Goal: Information Seeking & Learning: Learn about a topic

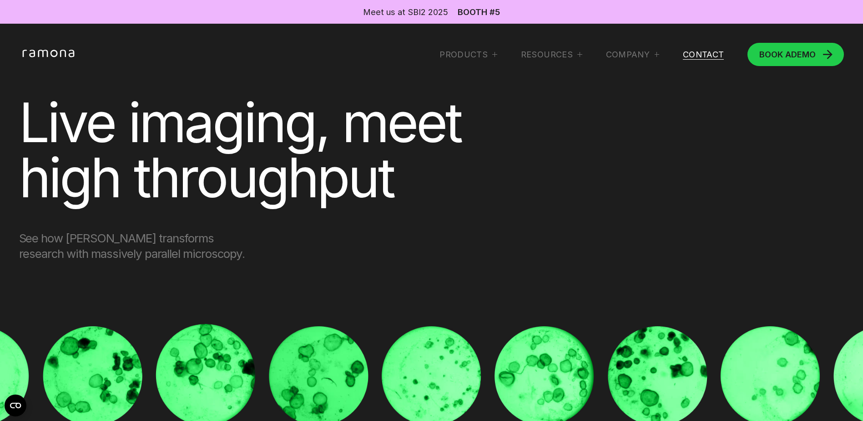
click at [694, 54] on link "Contact" at bounding box center [703, 54] width 41 height 11
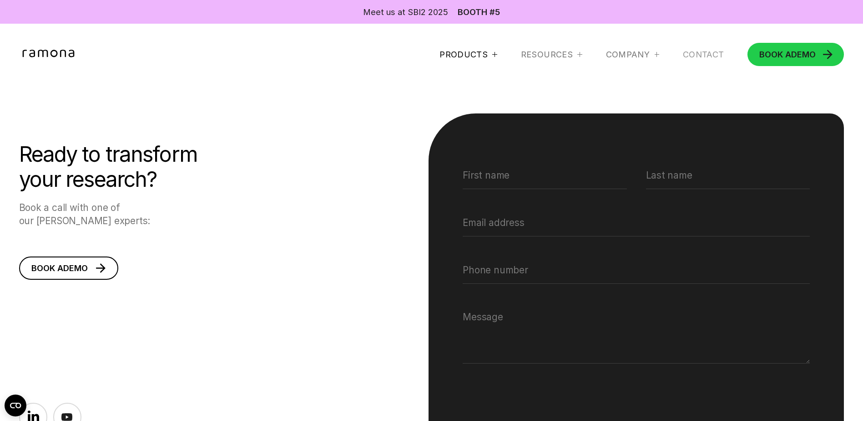
click at [462, 50] on div "Products" at bounding box center [464, 54] width 48 height 11
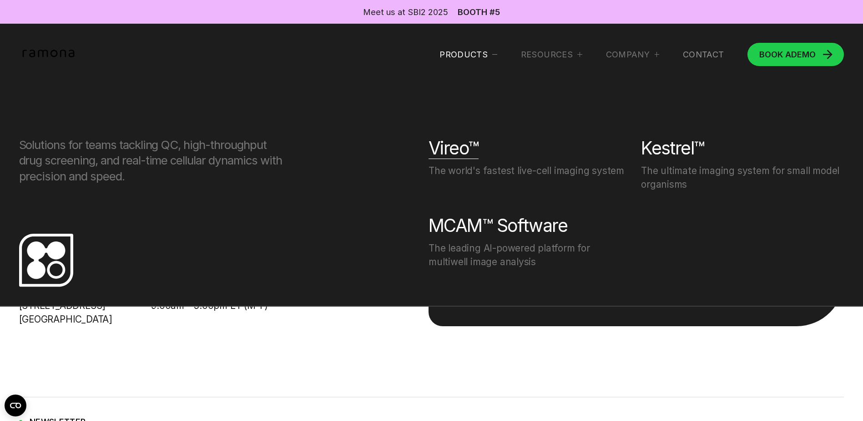
scroll to position [273, 0]
click at [652, 151] on div "Kestrel™" at bounding box center [672, 148] width 63 height 22
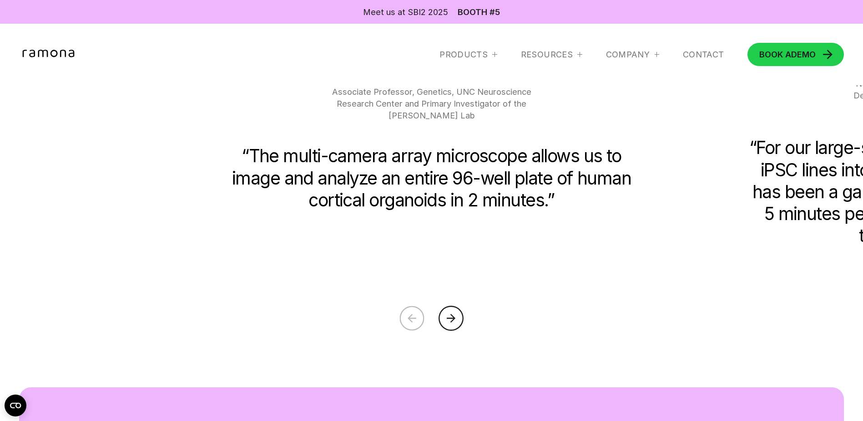
scroll to position [2230, 0]
click at [451, 322] on icon at bounding box center [451, 317] width 9 height 9
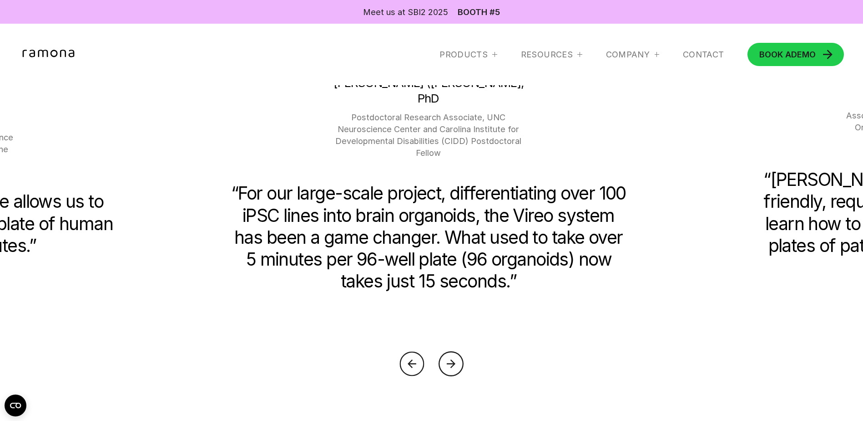
scroll to position [2184, 0]
click at [458, 367] on icon at bounding box center [451, 362] width 25 height 25
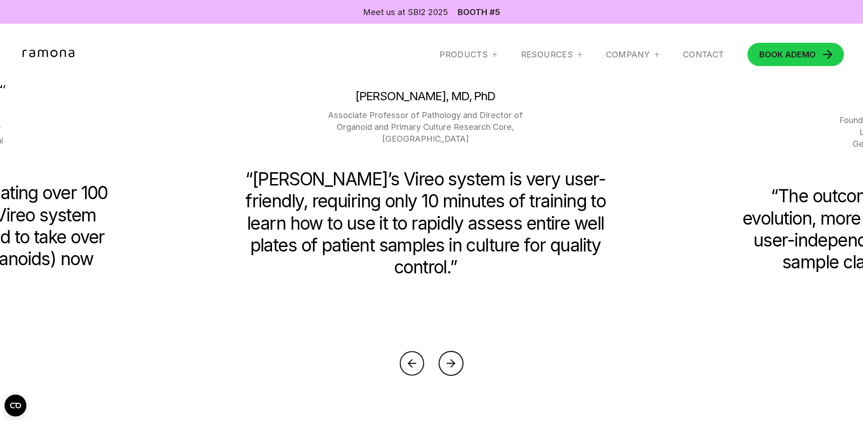
click at [443, 365] on icon at bounding box center [451, 362] width 25 height 25
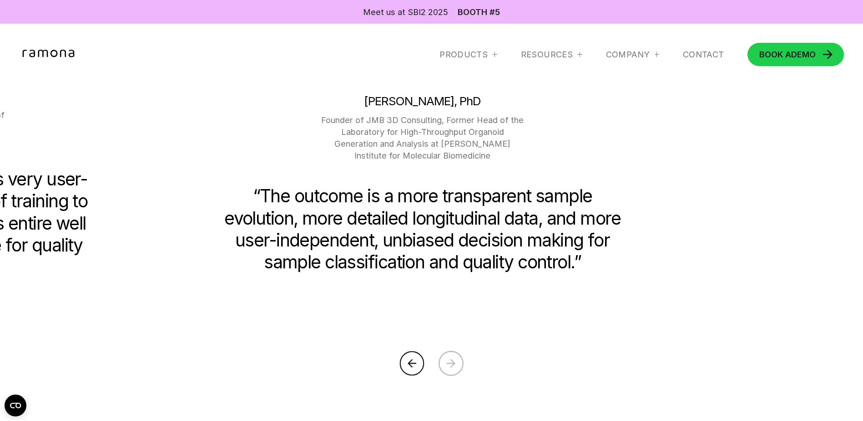
click at [443, 365] on icon at bounding box center [451, 362] width 25 height 25
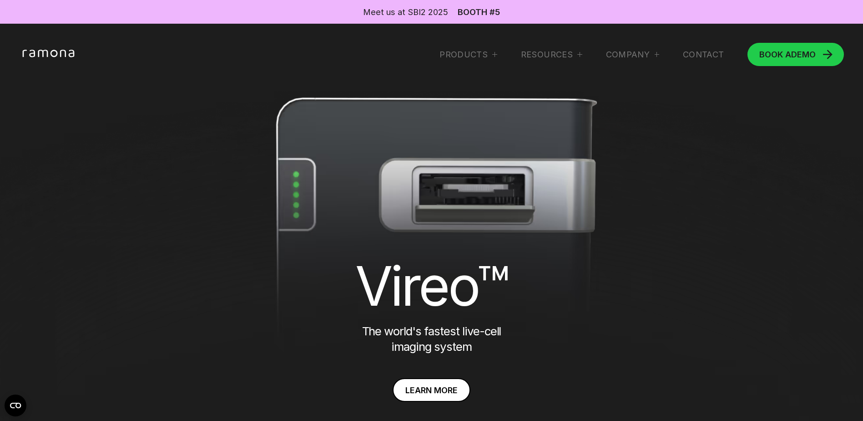
scroll to position [0, 0]
click at [709, 57] on link "Contact" at bounding box center [703, 54] width 41 height 11
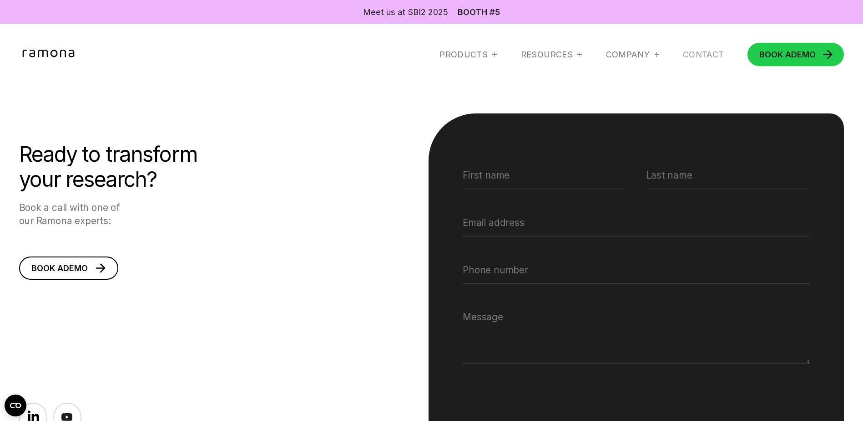
click at [46, 50] on icon "home" at bounding box center [48, 53] width 52 height 7
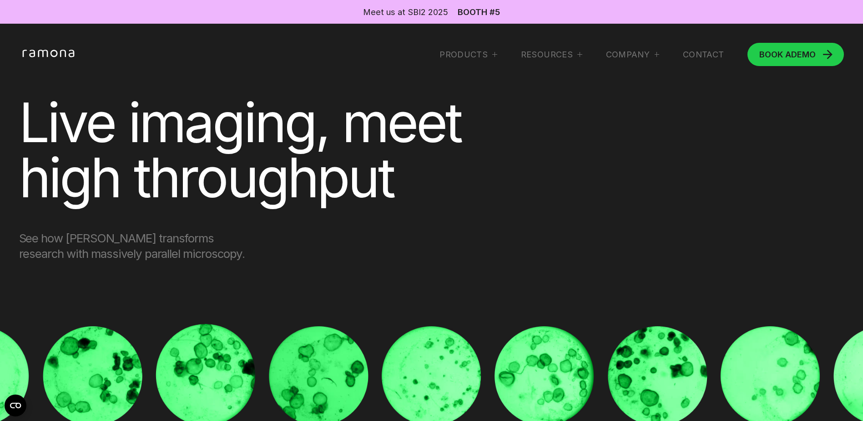
click at [704, 48] on div "Products Solutions for teams tackling QC, high-throughput drug screening, and r…" at bounding box center [432, 55] width 826 height 24
click at [702, 51] on link "Contact" at bounding box center [703, 54] width 41 height 11
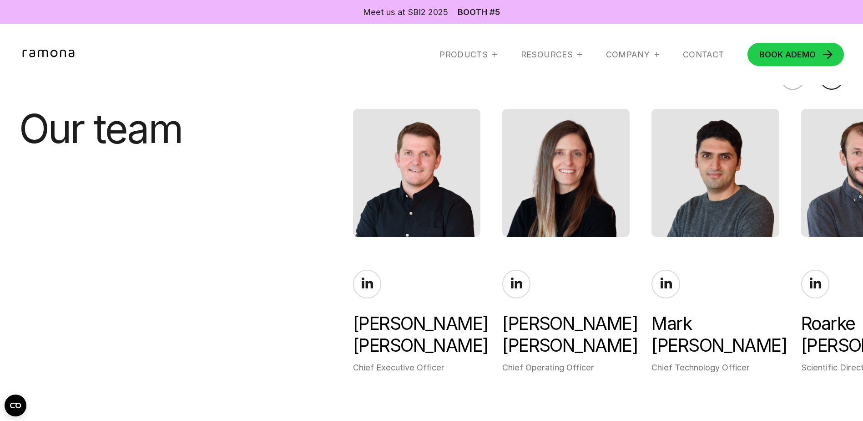
scroll to position [2048, 0]
click at [667, 285] on link at bounding box center [666, 284] width 28 height 28
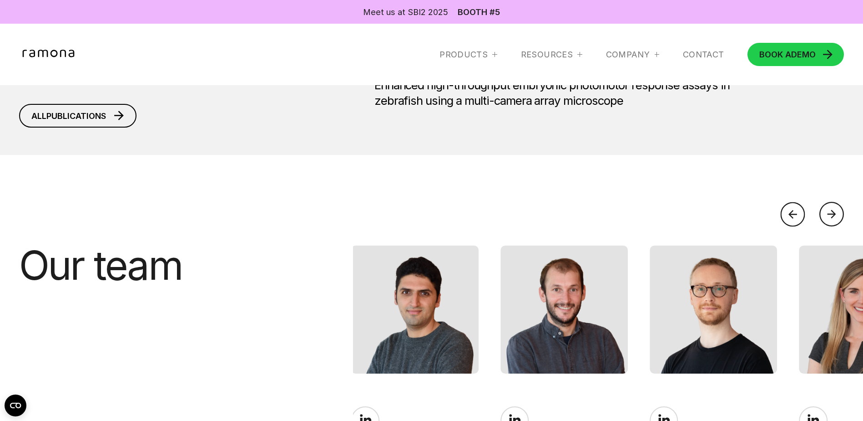
scroll to position [1911, 0]
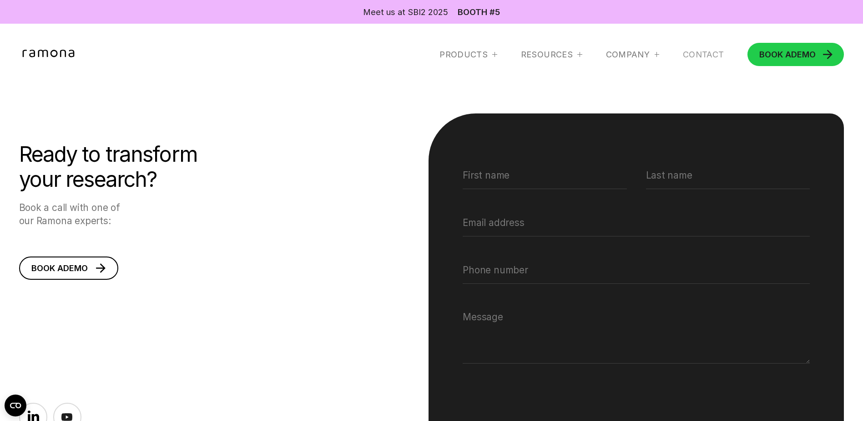
click at [427, 5] on div "Meet us at SBI2 2025 Booth #5" at bounding box center [431, 12] width 863 height 24
click at [423, 13] on div "Meet us at SBI2 2025" at bounding box center [405, 12] width 85 height 12
drag, startPoint x: 402, startPoint y: 9, endPoint x: 443, endPoint y: 10, distance: 41.0
click at [443, 10] on div "Meet us at SBI2 2025" at bounding box center [405, 12] width 85 height 12
drag, startPoint x: 443, startPoint y: 10, endPoint x: 440, endPoint y: 14, distance: 5.6
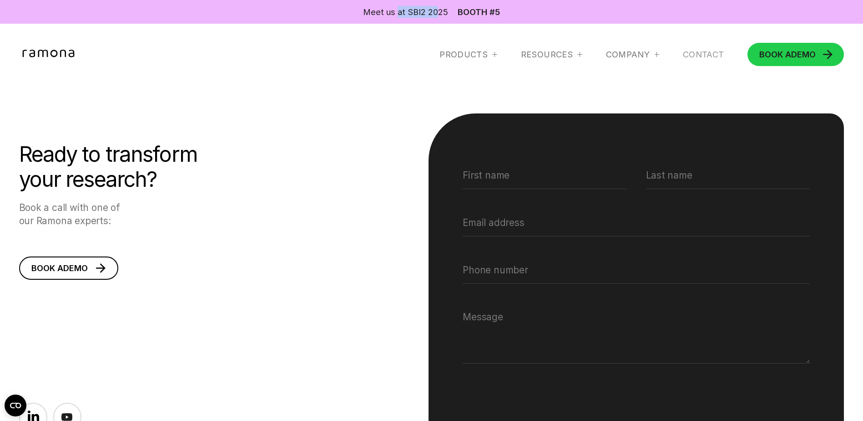
click at [440, 14] on div "Meet us at SBI2 2025" at bounding box center [405, 12] width 85 height 12
click at [25, 50] on icon "home" at bounding box center [49, 54] width 60 height 9
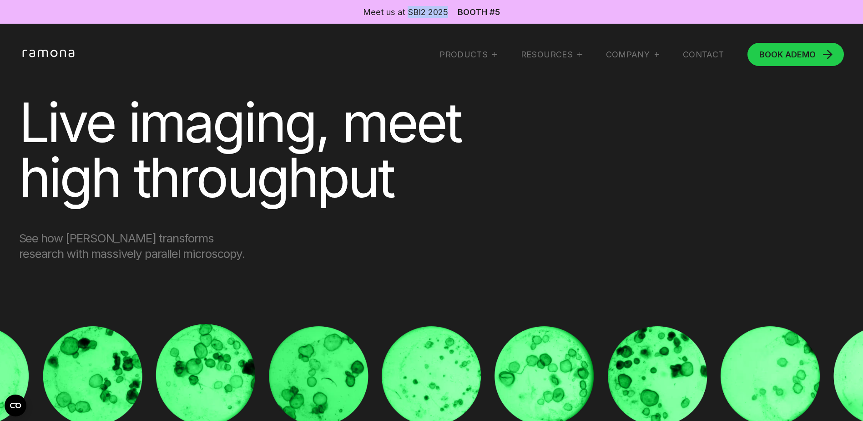
drag, startPoint x: 411, startPoint y: 10, endPoint x: 454, endPoint y: 12, distance: 42.8
click at [454, 12] on div "Meet us at SBI2 2025 Booth #5" at bounding box center [431, 12] width 863 height 12
click at [452, 13] on div "Meet us at SBI2 2025 Booth #5" at bounding box center [431, 12] width 863 height 12
copy div "at SBI2 2025"
click at [481, 8] on div "Booth #5" at bounding box center [479, 12] width 42 height 8
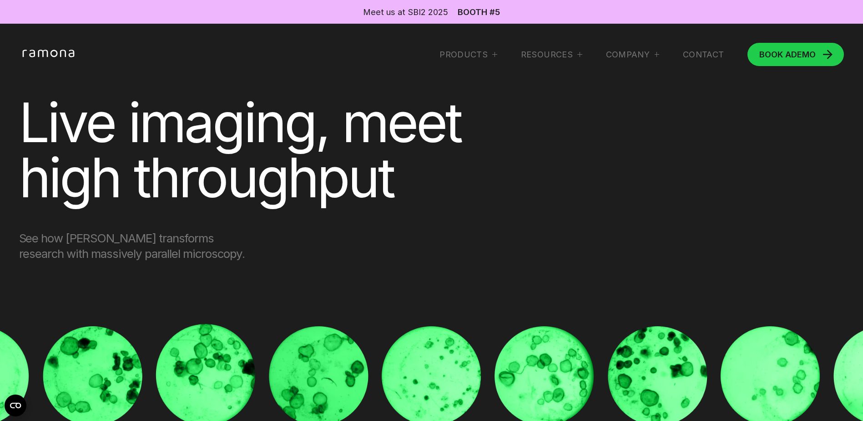
click at [529, 46] on div "Products Solutions for teams tackling QC, high-throughput drug screening, and r…" at bounding box center [432, 55] width 826 height 24
click at [529, 50] on div "RESOURCES" at bounding box center [547, 54] width 52 height 11
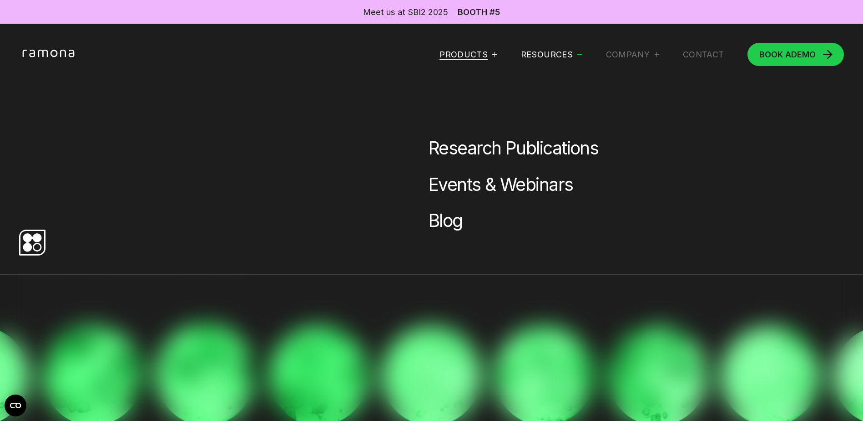
click at [450, 52] on div "Products" at bounding box center [464, 54] width 48 height 11
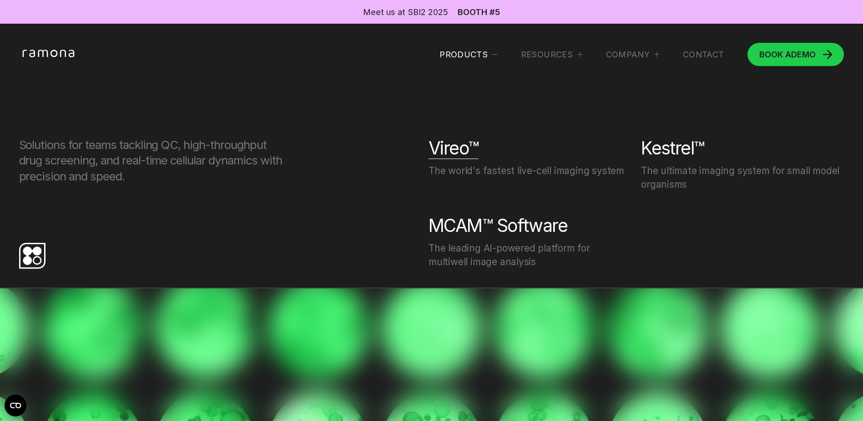
click at [443, 142] on div "Vireo™" at bounding box center [454, 148] width 50 height 22
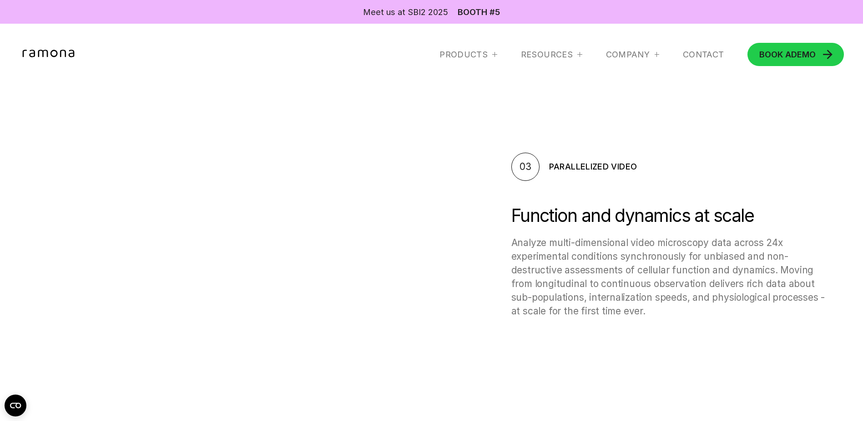
scroll to position [1092, 0]
click at [380, 185] on video at bounding box center [219, 184] width 401 height 236
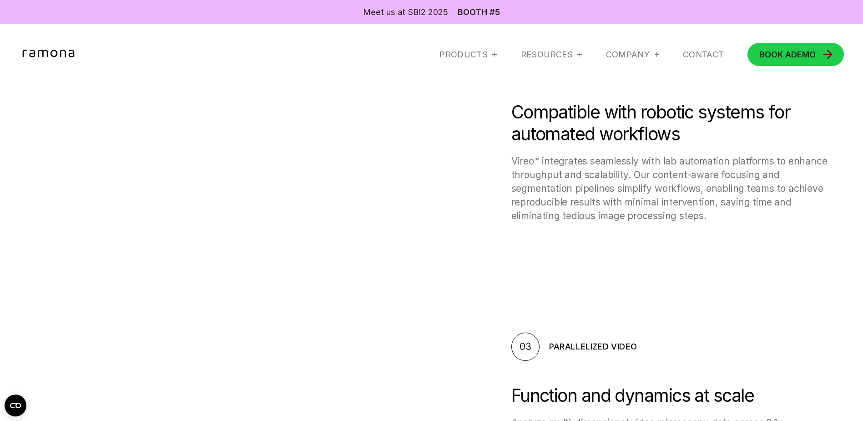
scroll to position [910, 0]
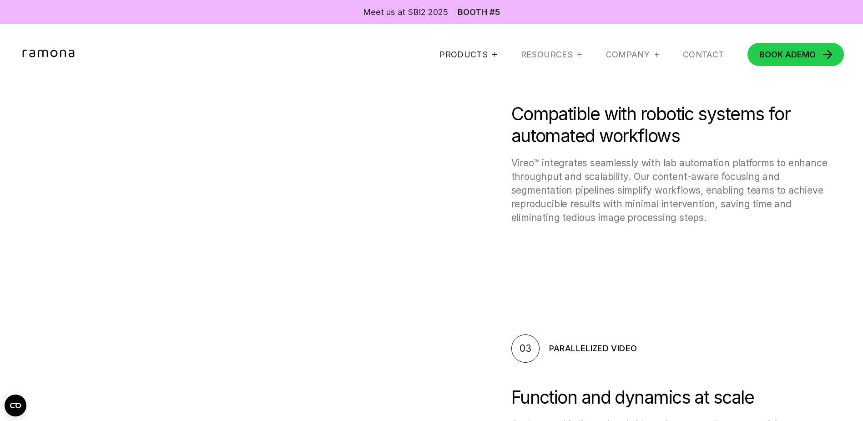
click at [477, 53] on div "Products" at bounding box center [464, 54] width 48 height 11
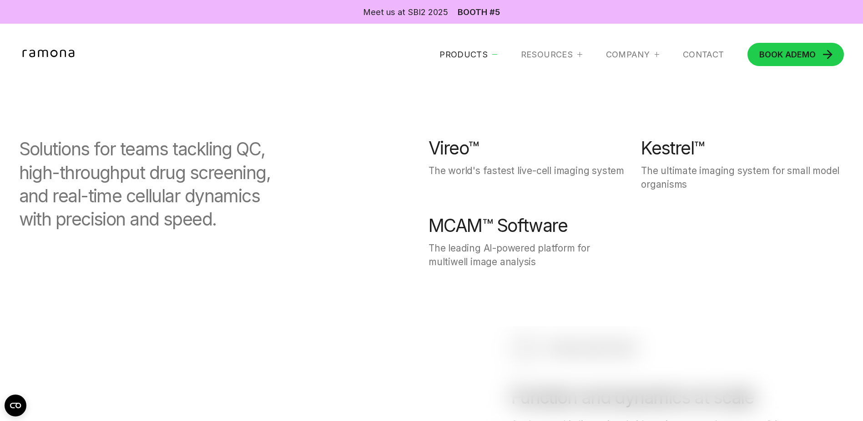
click at [673, 143] on div "Kestrel™" at bounding box center [672, 148] width 63 height 22
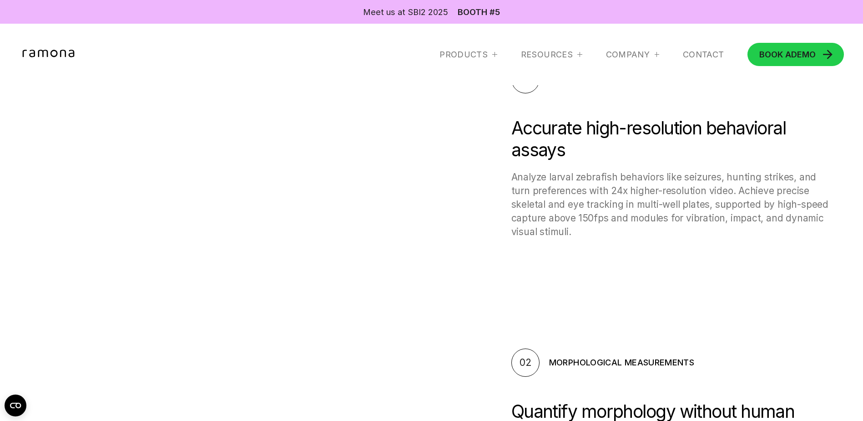
scroll to position [637, 0]
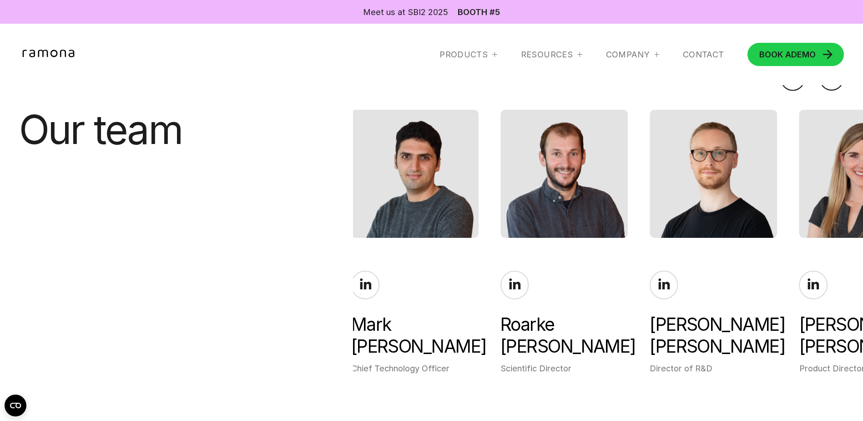
scroll to position [2048, 0]
click at [462, 52] on div "Products" at bounding box center [464, 54] width 48 height 11
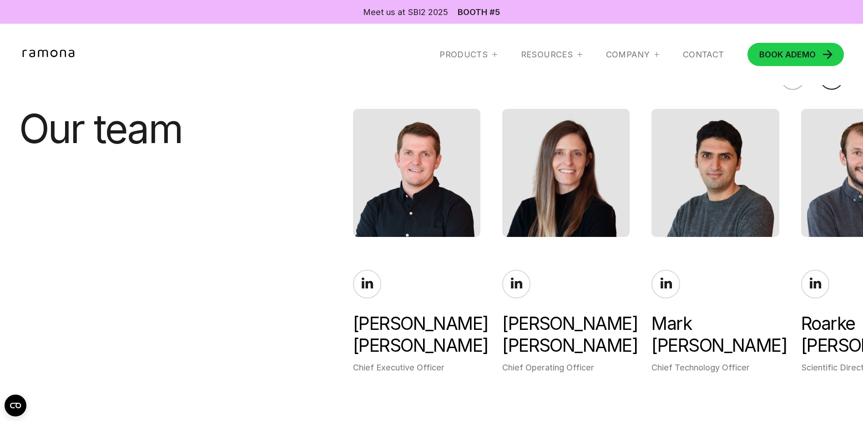
scroll to position [2048, 0]
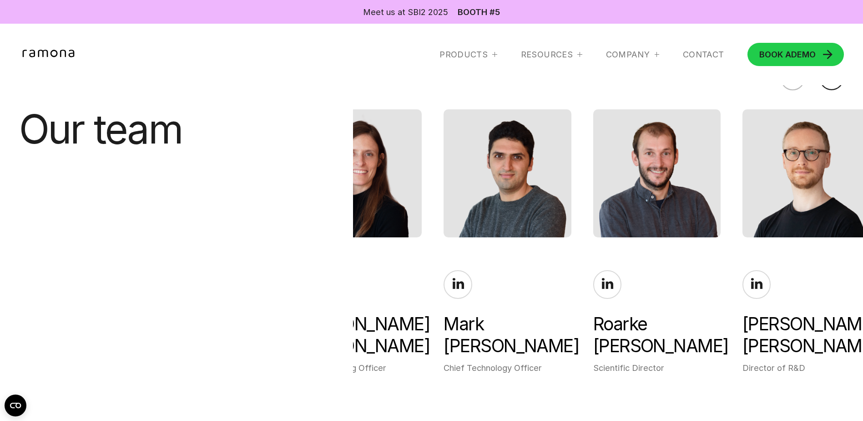
click at [598, 319] on div "[PERSON_NAME]" at bounding box center [656, 335] width 127 height 44
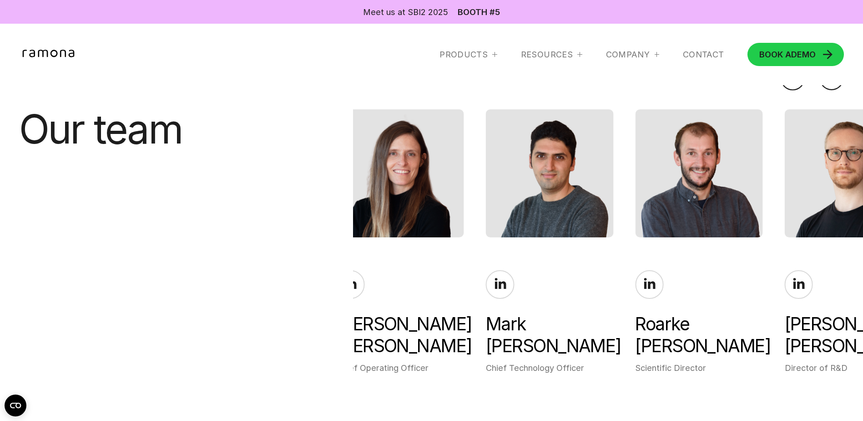
click at [554, 319] on div "[PERSON_NAME] Chief Executive Officer [PERSON_NAME] Chief Operating Officer [PE…" at bounding box center [443, 241] width 510 height 264
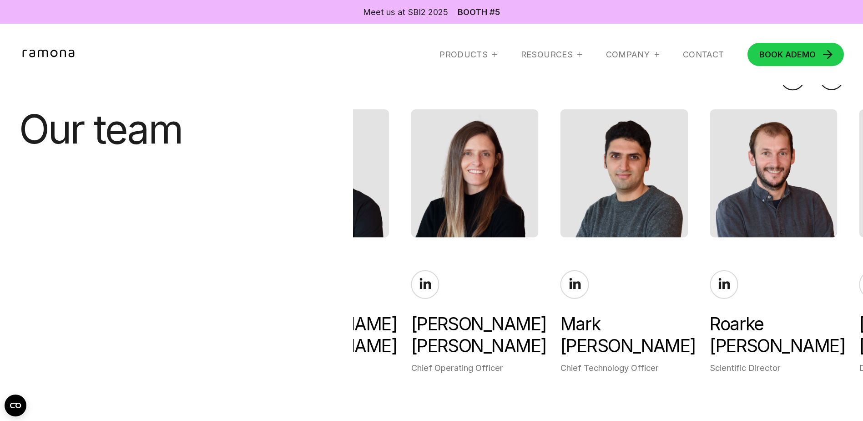
click at [640, 331] on div "[PERSON_NAME]" at bounding box center [624, 335] width 127 height 44
